Goal: Task Accomplishment & Management: Manage account settings

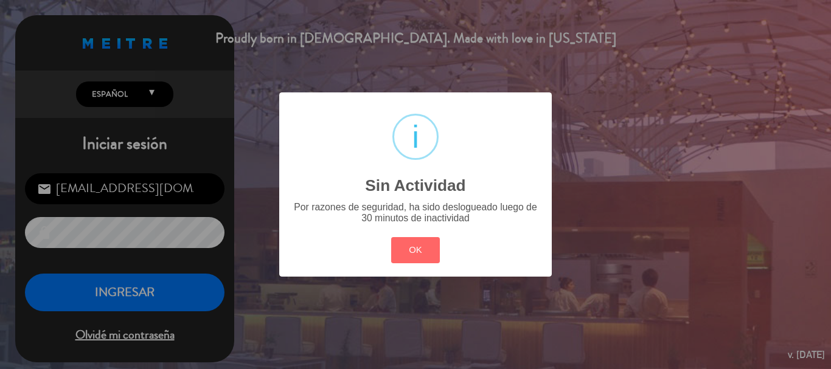
click at [138, 285] on div "? ! i Sin Actividad × Por razones de seguridad, ha sido deslogueado luego de 30…" at bounding box center [415, 184] width 831 height 369
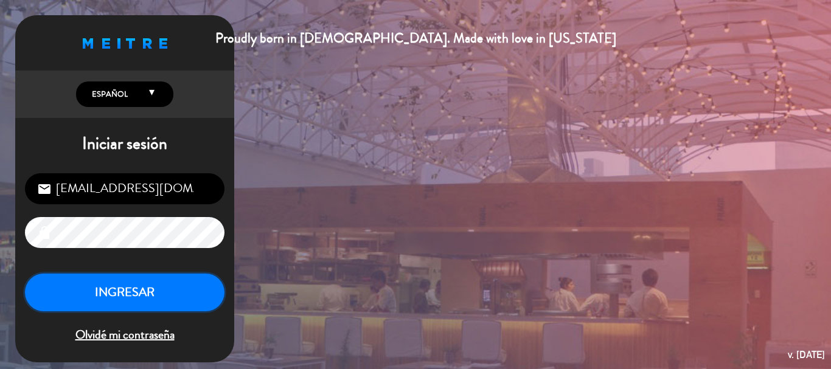
click at [138, 285] on button "INGRESAR" at bounding box center [125, 293] width 200 height 38
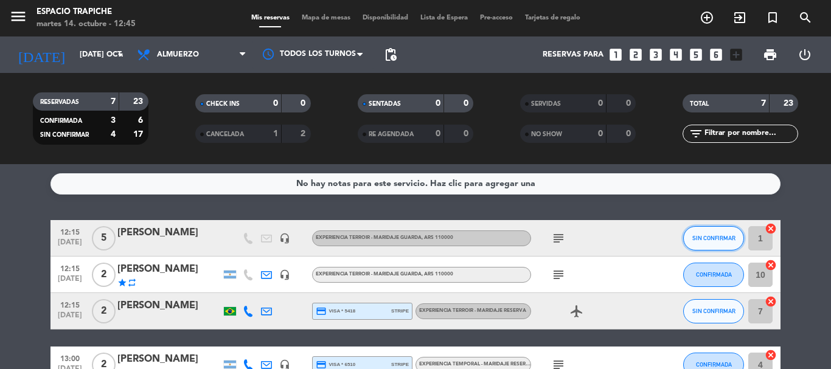
click at [701, 237] on span "SIN CONFIRMAR" at bounding box center [713, 238] width 43 height 7
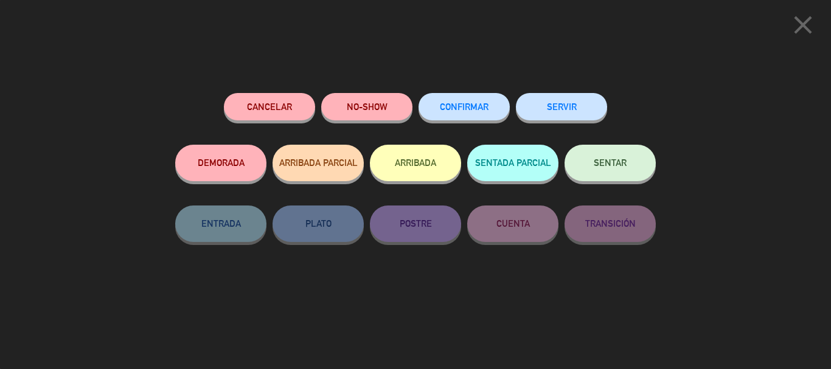
click at [404, 165] on button "ARRIBADA" at bounding box center [415, 163] width 91 height 37
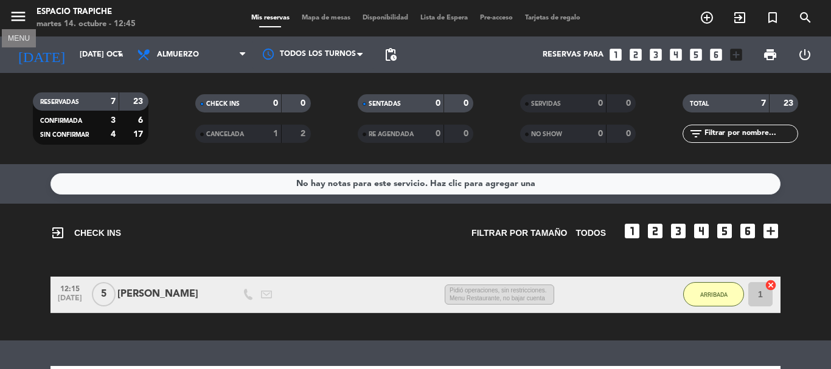
click at [16, 12] on icon "menu" at bounding box center [18, 16] width 18 height 18
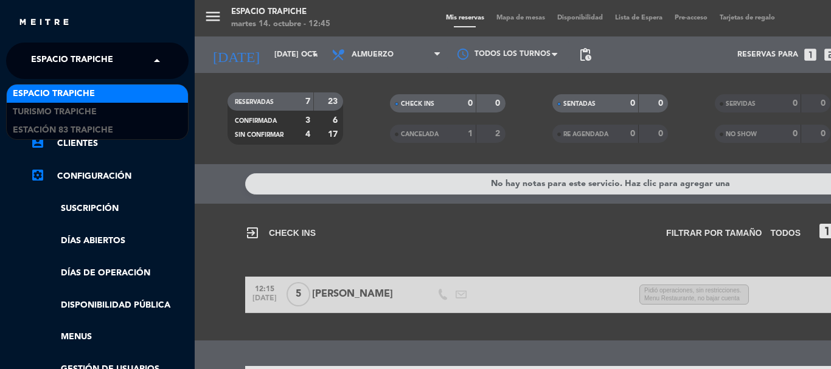
click at [70, 62] on span "Espacio Trapiche" at bounding box center [72, 61] width 82 height 26
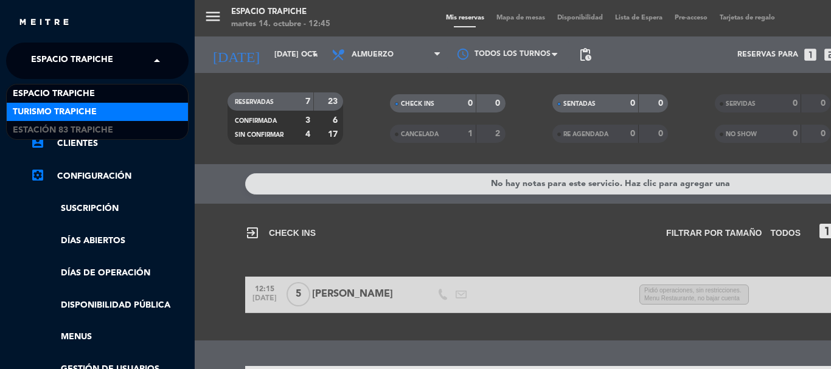
click at [88, 110] on span "Turismo Trapiche" at bounding box center [55, 112] width 84 height 14
